Goal: Information Seeking & Learning: Understand process/instructions

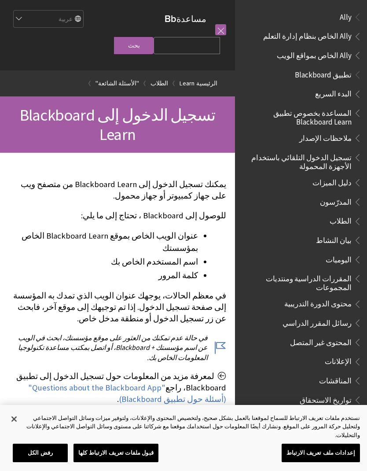
click at [220, 35] on link at bounding box center [220, 29] width 11 height 11
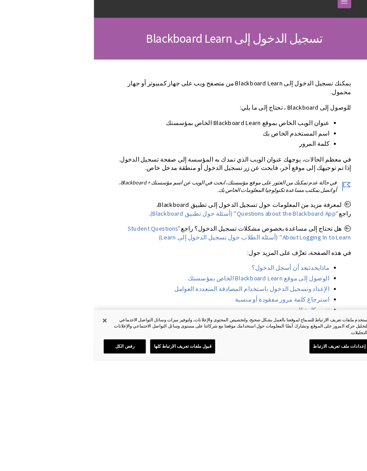
scroll to position [90, -123]
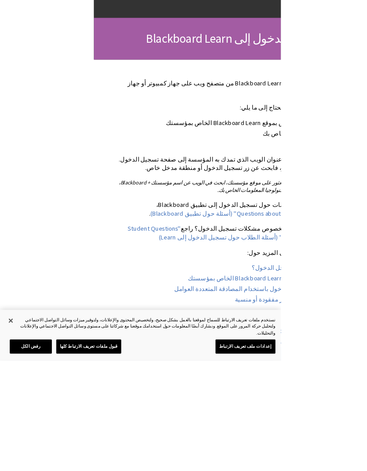
click at [367, 358] on link "الوصول إلى موقع Blackboard Learn الخاص بمؤسستك" at bounding box center [338, 363] width 185 height 11
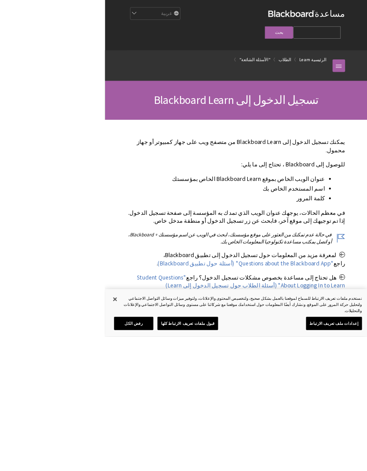
scroll to position [0, -147]
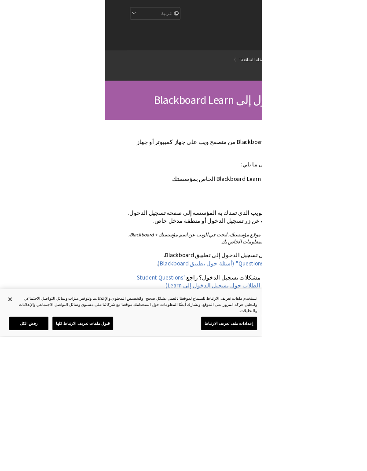
click at [367, 448] on link "الوصول إلى موقع Blackboard Learn الخاص بمؤسستك" at bounding box center [362, 453] width 185 height 11
click at [367, 70] on ol "الرئيسية Learn الطلاب "الأسئلة الشائعة"" at bounding box center [322, 83] width 288 height 26
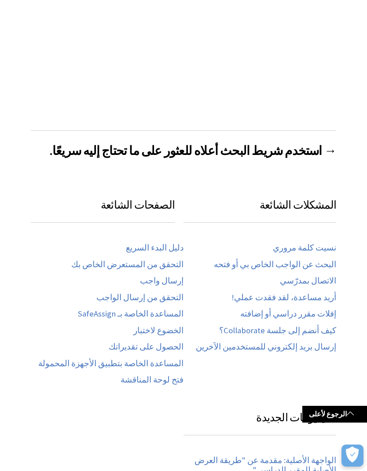
scroll to position [301, 0]
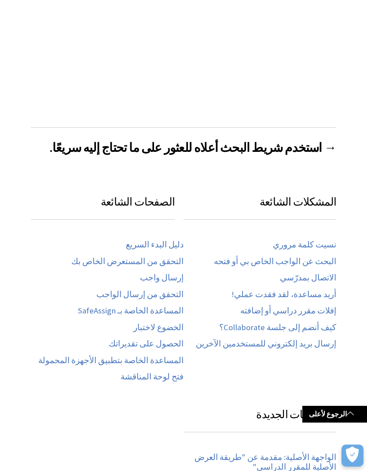
click at [326, 257] on link "البحث عن الواجب الخاص بي أو فتحه" at bounding box center [275, 262] width 122 height 10
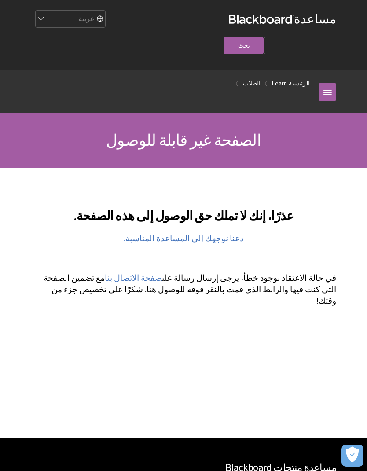
click at [321, 83] on link at bounding box center [328, 92] width 18 height 18
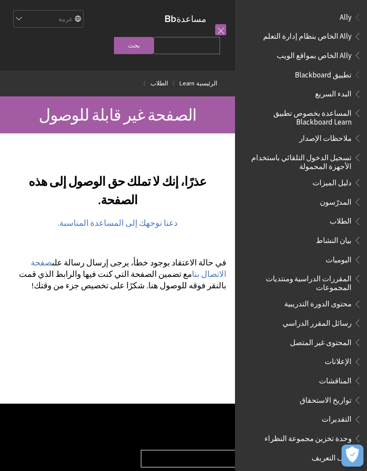
click at [343, 221] on span "الطلاب" at bounding box center [341, 220] width 22 height 12
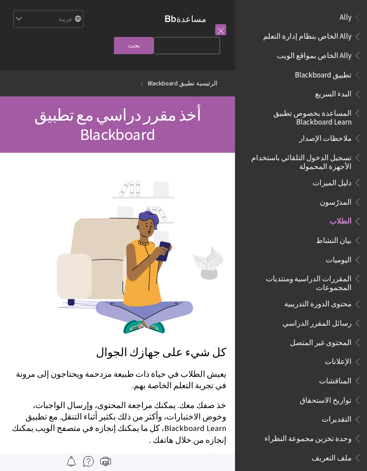
scroll to position [198, 0]
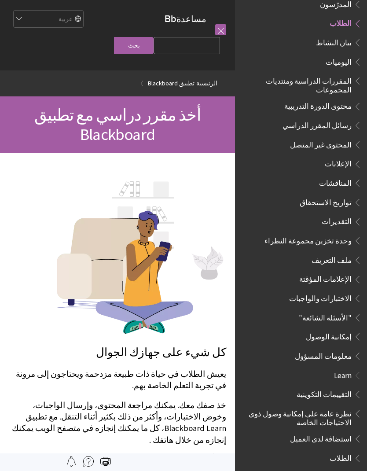
click at [114, 144] on span "أخذ مقرر دراسي مع تطبيق Blackboard" at bounding box center [117, 125] width 166 height 40
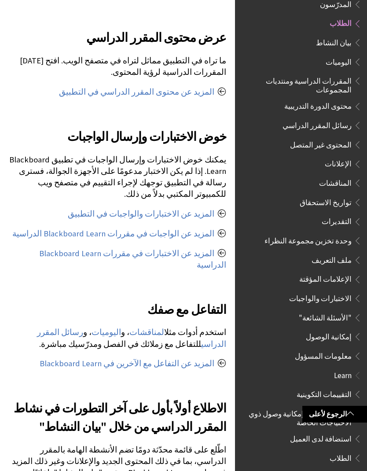
scroll to position [502, 0]
